Goal: Use online tool/utility: Use online tool/utility

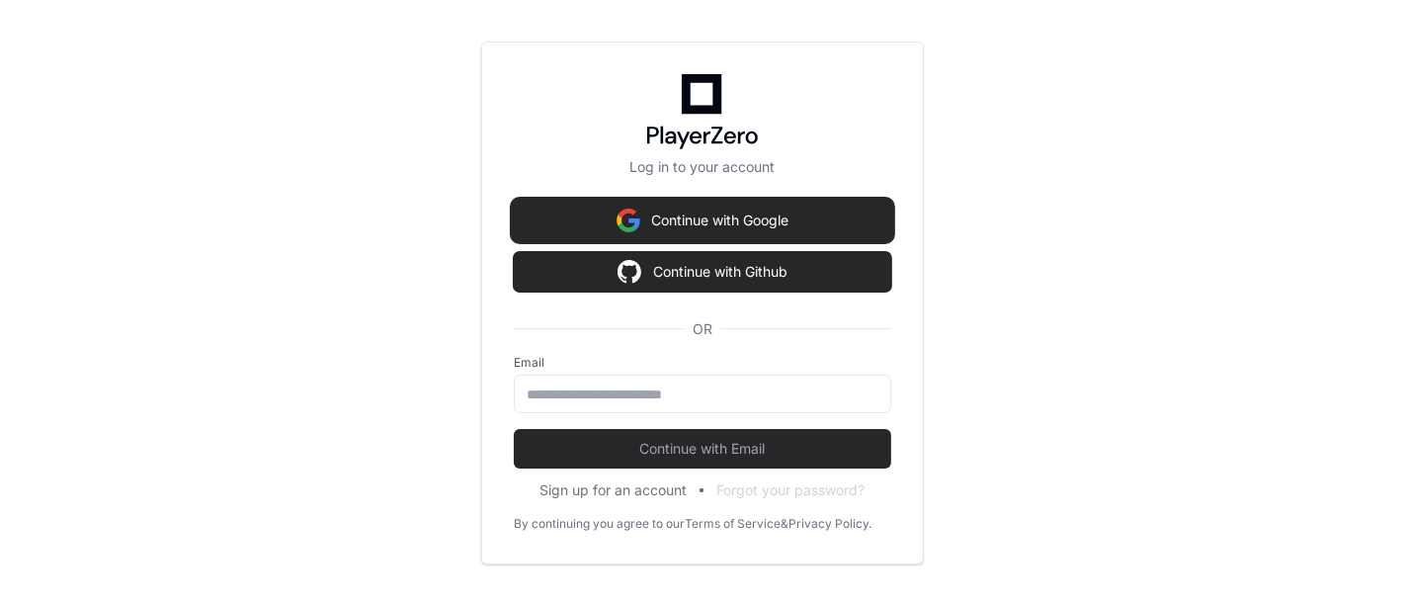
click at [751, 227] on button "Continue with Google" at bounding box center [703, 221] width 378 height 40
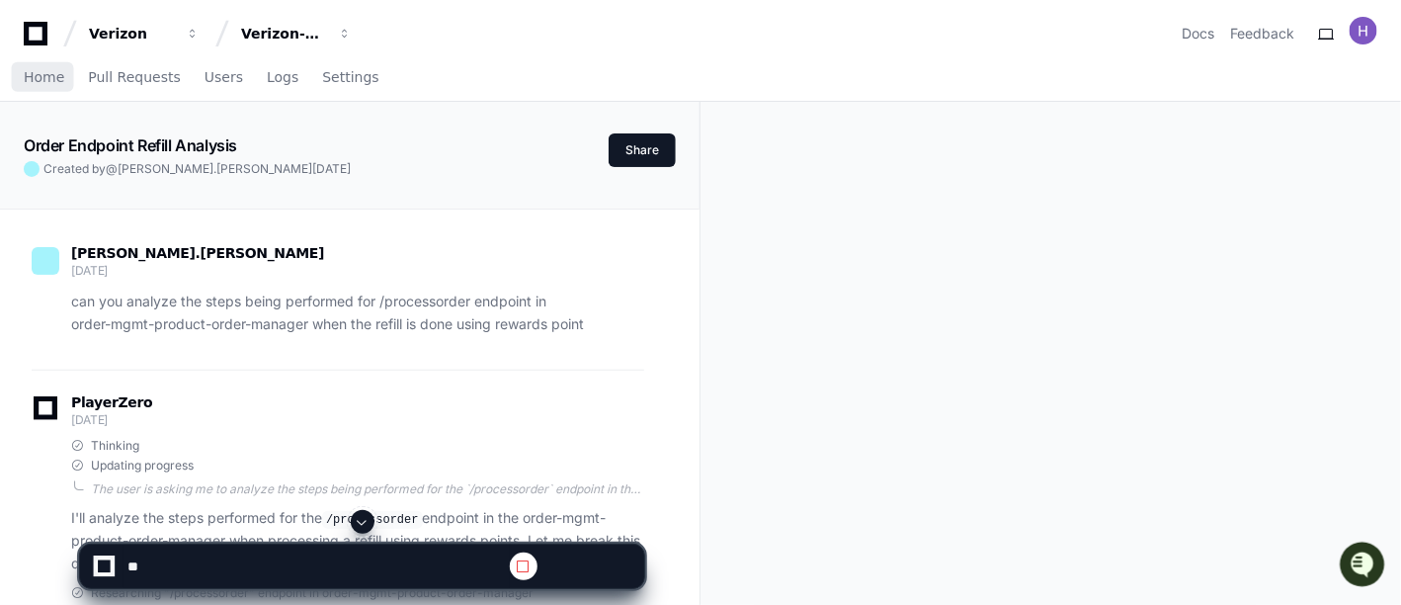
drag, startPoint x: 34, startPoint y: 81, endPoint x: 324, endPoint y: 171, distance: 304.1
click at [34, 81] on span "Home" at bounding box center [44, 77] width 41 height 12
click at [50, 72] on span "Home" at bounding box center [44, 77] width 41 height 12
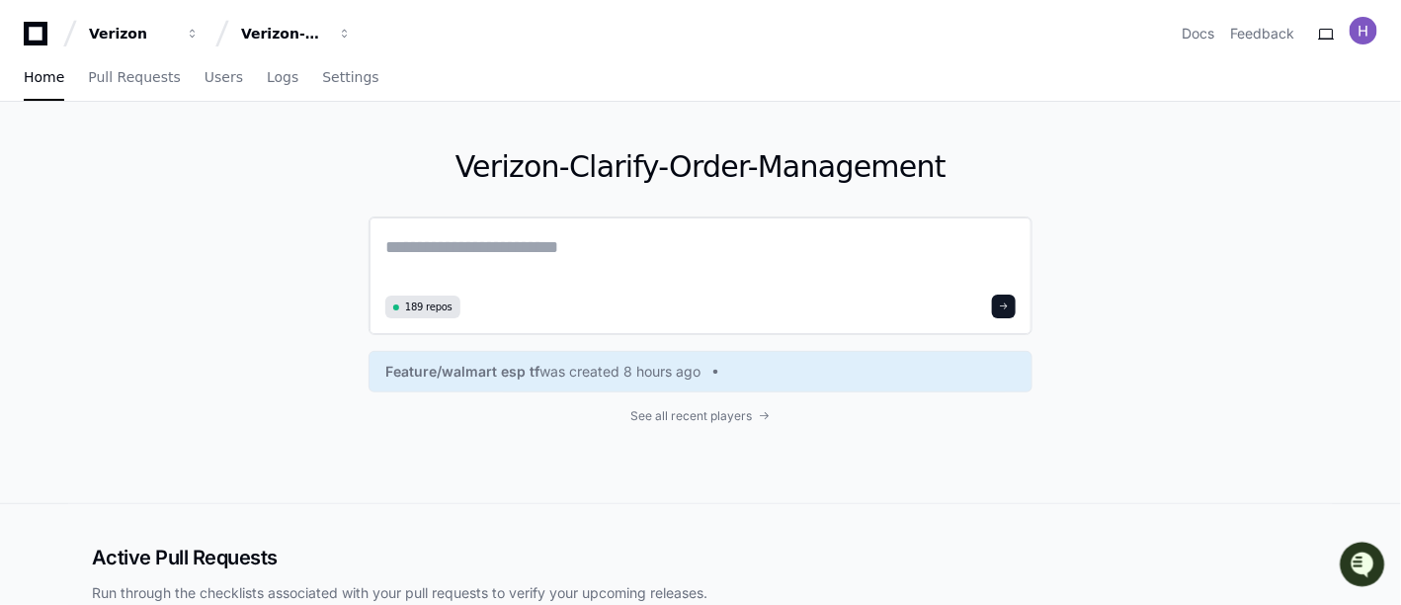
click at [546, 281] on textarea at bounding box center [700, 260] width 630 height 55
click at [1121, 248] on div "Verizon-Clarify-Order-Management 189 repos Feature/walmart esp tf was created 8…" at bounding box center [700, 302] width 1265 height 401
click at [1184, 362] on div "Verizon-Clarify-Order-Management 189 repos Feature/walmart esp tf was created 8…" at bounding box center [700, 302] width 1265 height 401
